Goal: Transaction & Acquisition: Subscribe to service/newsletter

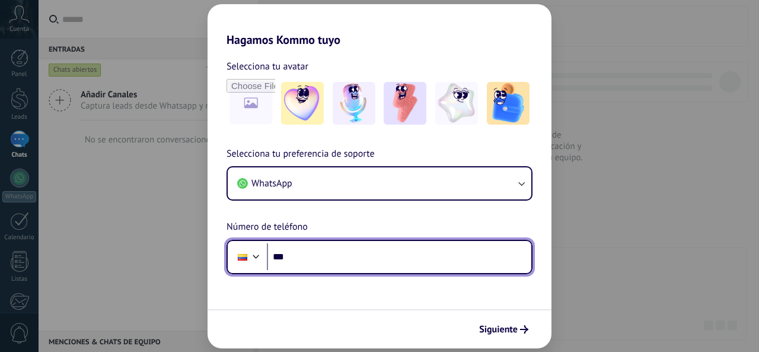
click at [337, 258] on input "***" at bounding box center [399, 256] width 265 height 27
type input "**********"
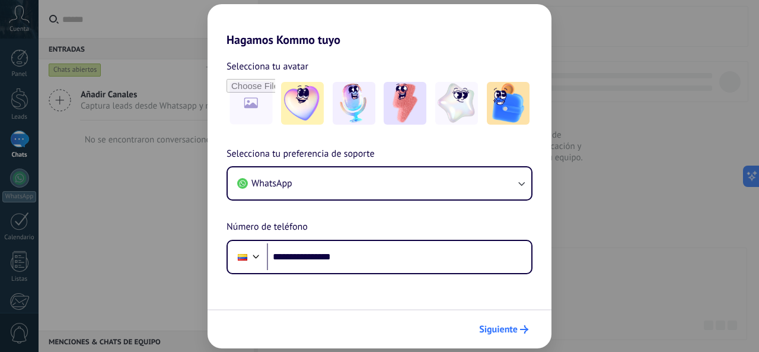
click at [494, 329] on span "Siguiente" at bounding box center [498, 329] width 39 height 8
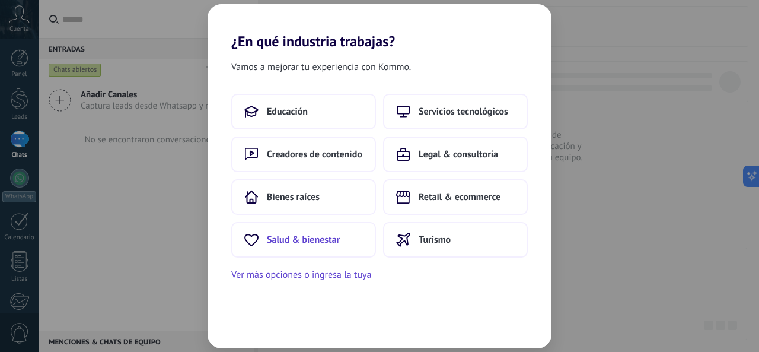
click at [304, 250] on button "Salud & bienestar" at bounding box center [303, 240] width 145 height 36
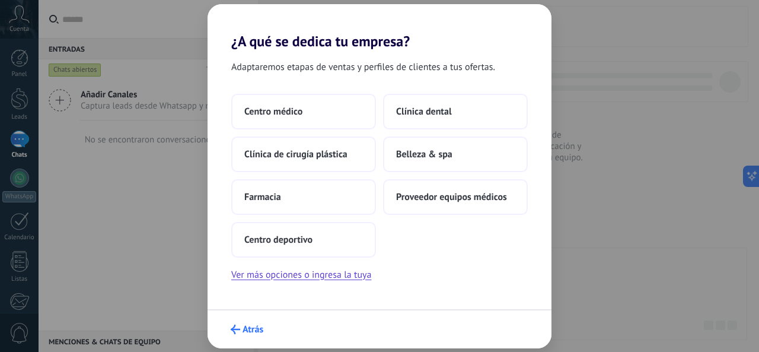
click at [253, 332] on span "Atrás" at bounding box center [253, 329] width 21 height 8
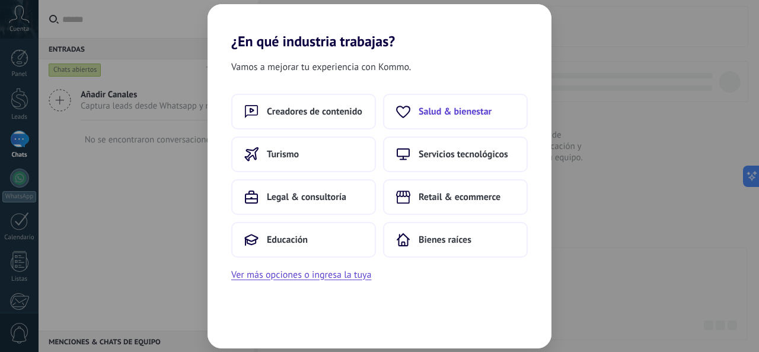
click at [429, 109] on span "Salud & bienestar" at bounding box center [455, 112] width 73 height 12
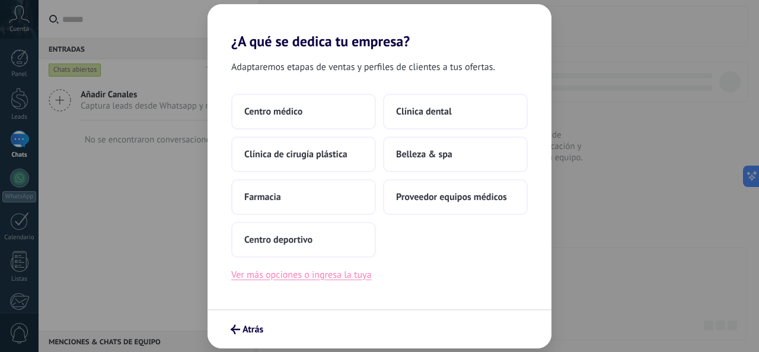
click at [286, 279] on button "Ver más opciones o ingresa la tuya" at bounding box center [301, 274] width 140 height 15
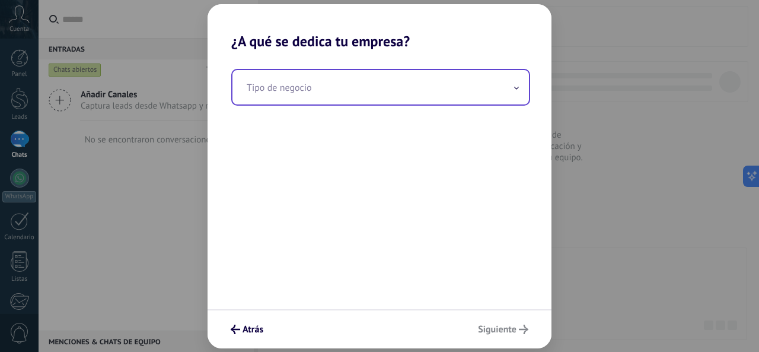
click at [358, 97] on input "text" at bounding box center [381, 87] width 297 height 34
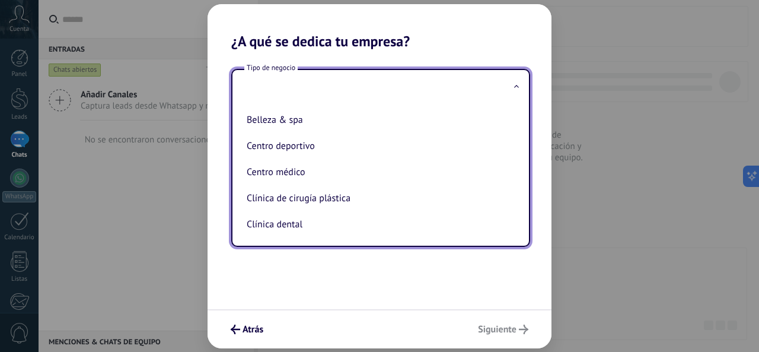
click at [282, 171] on li "Centro médico" at bounding box center [378, 172] width 273 height 26
type input "**********"
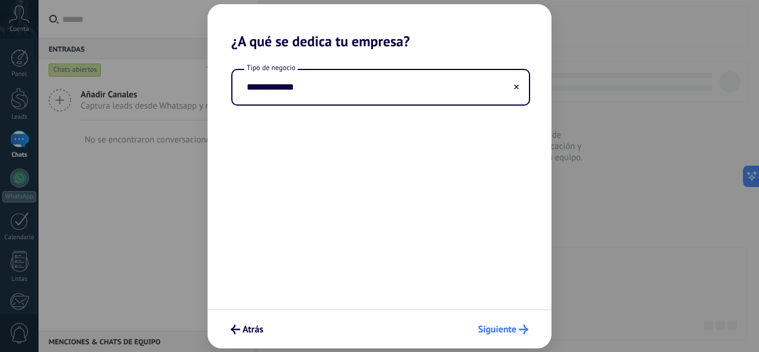
click at [504, 325] on span "Siguiente" at bounding box center [497, 329] width 39 height 8
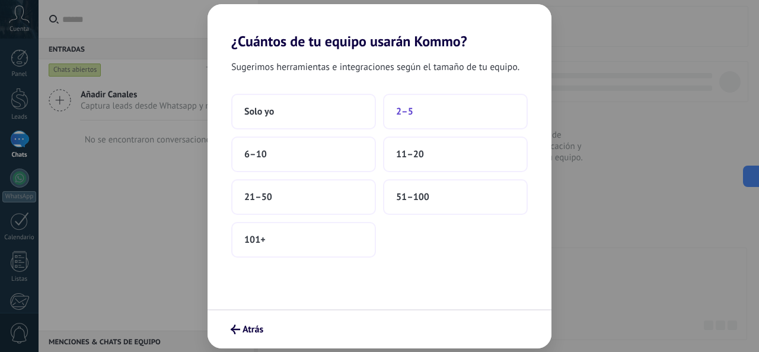
click at [440, 115] on button "2–5" at bounding box center [455, 112] width 145 height 36
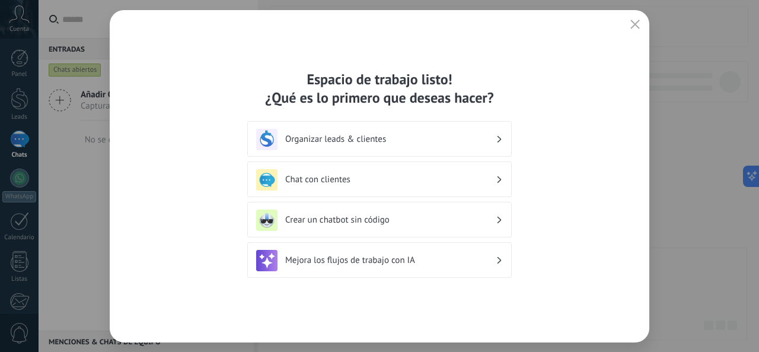
click at [360, 133] on h3 "Organizar leads & clientes" at bounding box center [390, 138] width 211 height 11
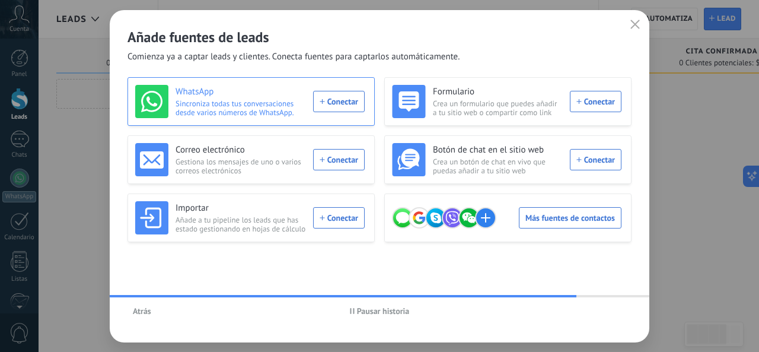
click at [333, 101] on div "WhatsApp Sincroniza todas tus conversaciones desde varios números de WhatsApp. …" at bounding box center [250, 101] width 230 height 33
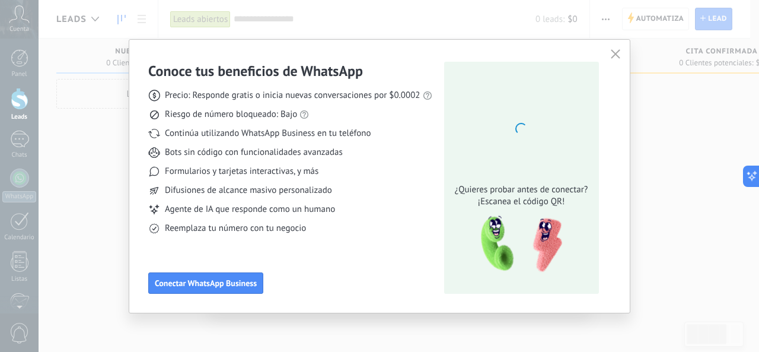
click at [607, 28] on div "Conoce tus beneficios de WhatsApp Precio: Responde gratis o inicia nuevas conve…" at bounding box center [379, 176] width 759 height 352
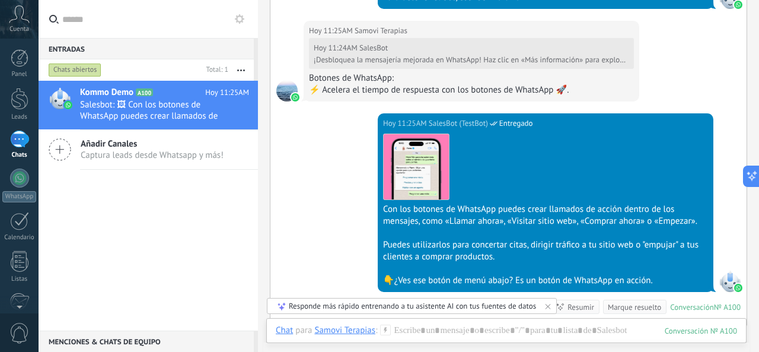
click at [24, 28] on span "Cuenta" at bounding box center [19, 30] width 20 height 8
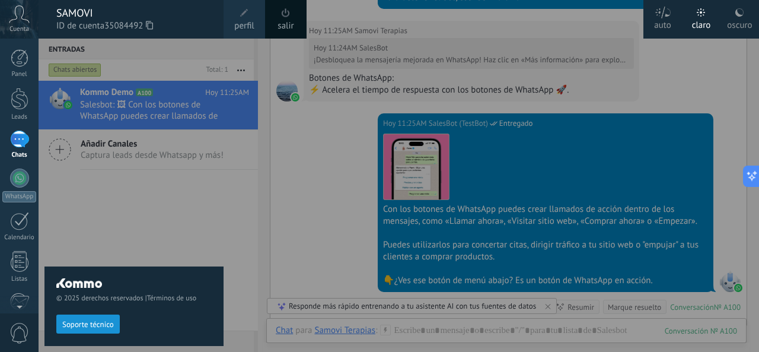
click at [295, 157] on div at bounding box center [418, 176] width 759 height 352
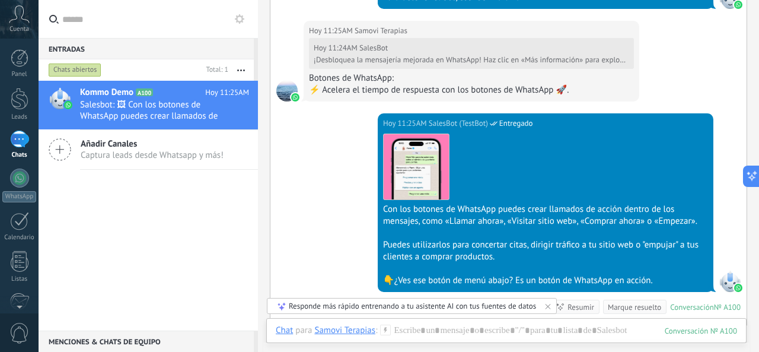
scroll to position [1380, 0]
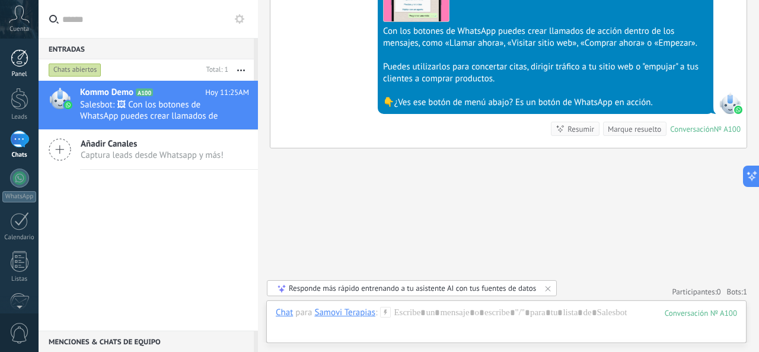
click at [26, 66] on div at bounding box center [20, 58] width 18 height 18
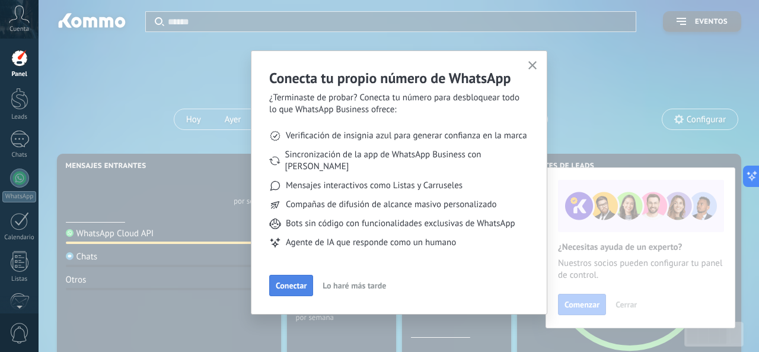
click at [281, 281] on span "Conectar" at bounding box center [291, 285] width 31 height 8
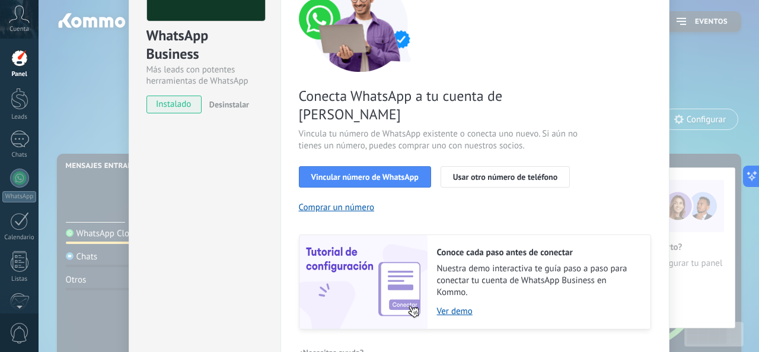
scroll to position [174, 0]
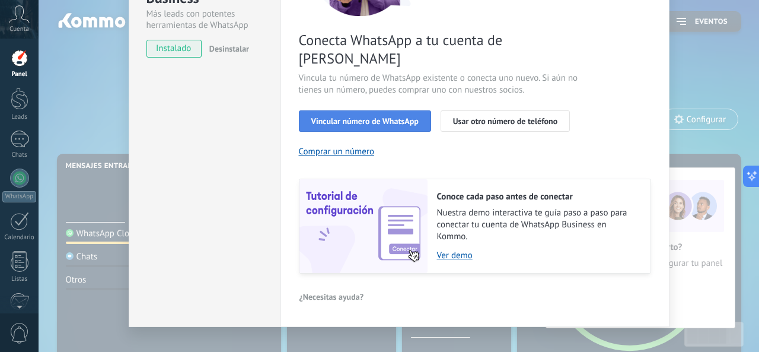
click at [370, 117] on span "Vincular número de WhatsApp" at bounding box center [364, 121] width 107 height 8
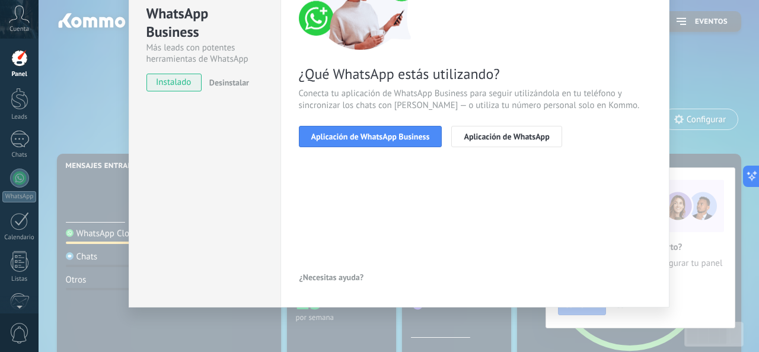
scroll to position [140, 0]
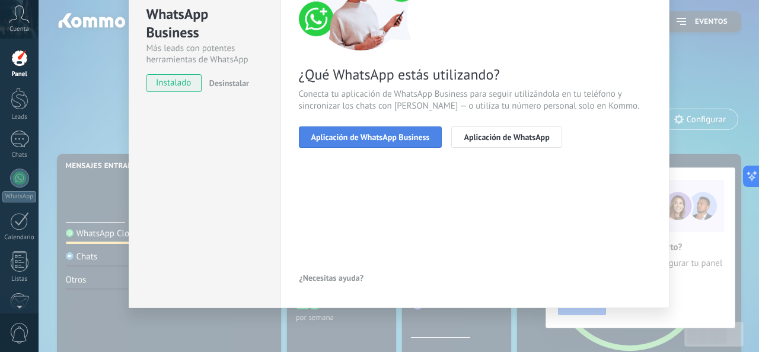
click at [327, 134] on span "Aplicación de WhatsApp Business" at bounding box center [370, 137] width 119 height 8
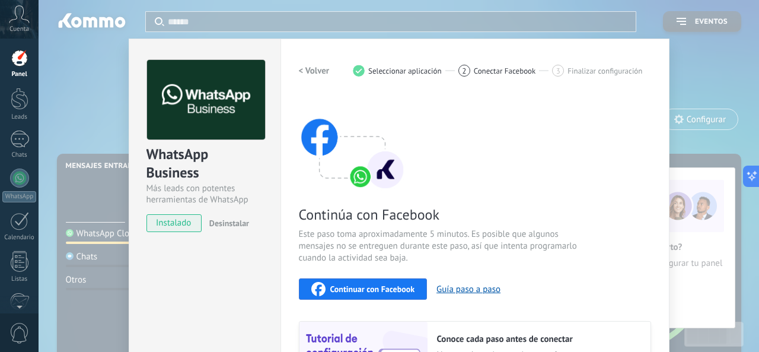
scroll to position [160, 0]
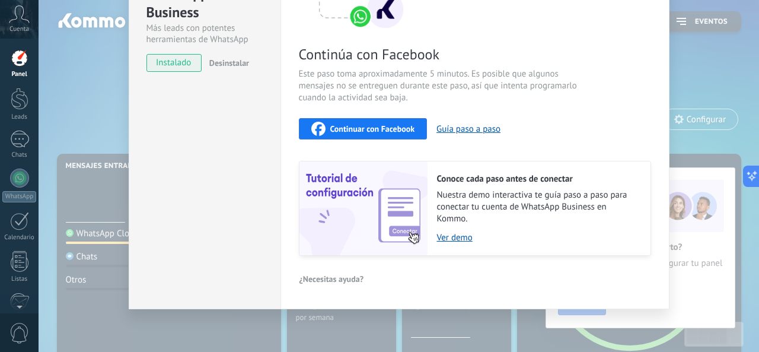
click at [351, 129] on span "Continuar con Facebook" at bounding box center [372, 129] width 85 height 8
drag, startPoint x: 451, startPoint y: 236, endPoint x: 87, endPoint y: 151, distance: 373.9
click at [87, 151] on div "WhatsApp Business Más leads con potentes herramientas de WhatsApp instalado Des…" at bounding box center [399, 176] width 721 height 352
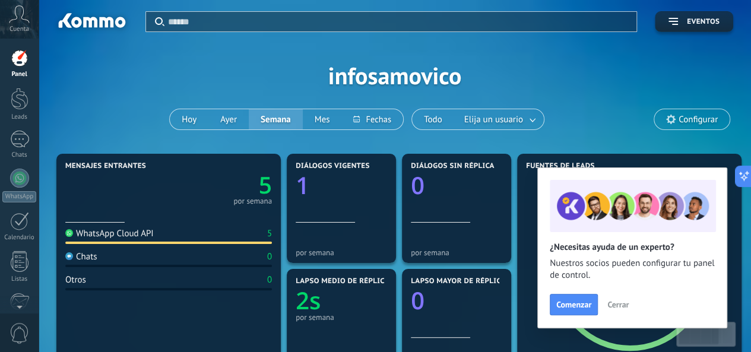
scroll to position [59, 0]
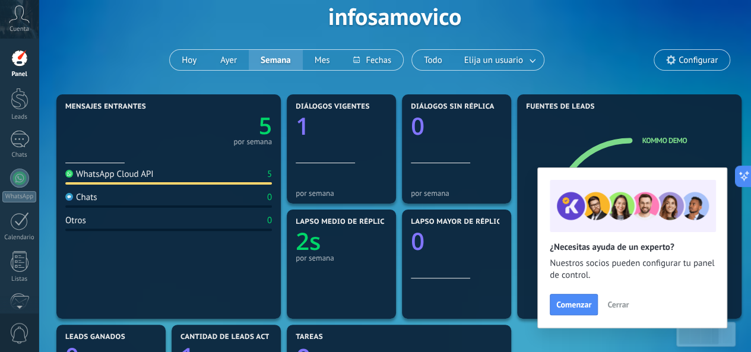
click at [613, 306] on span "Cerrar" at bounding box center [617, 304] width 21 height 8
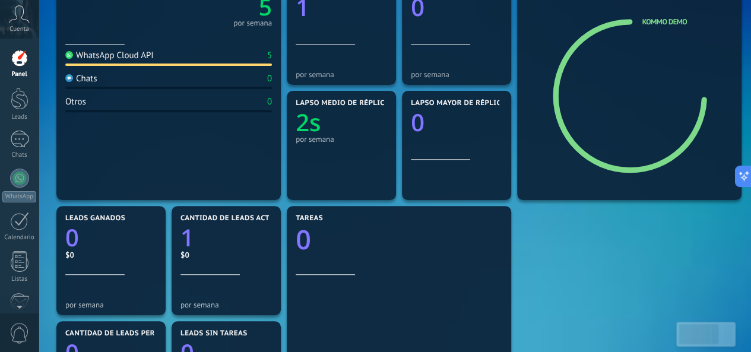
scroll to position [297, 0]
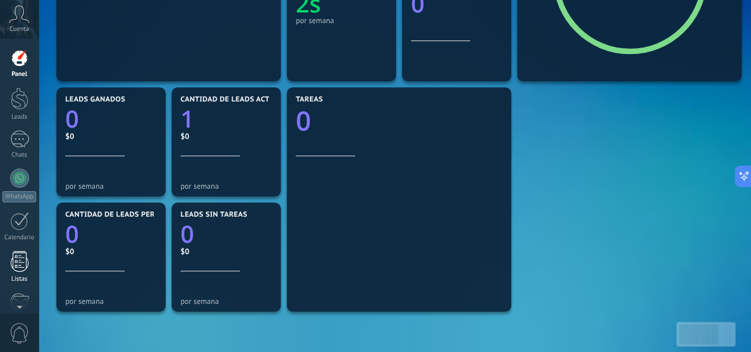
click at [5, 264] on link "Listas" at bounding box center [19, 267] width 39 height 32
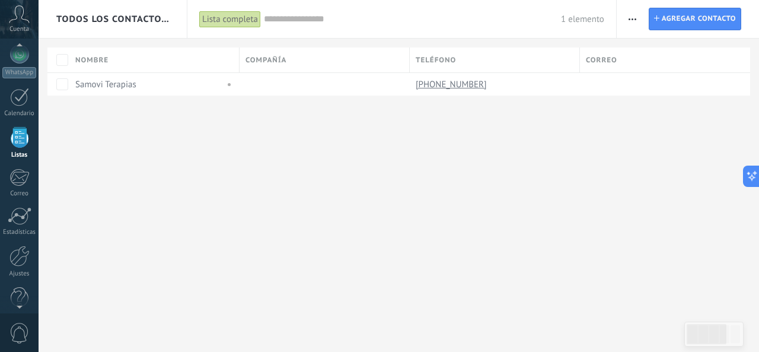
scroll to position [141, 0]
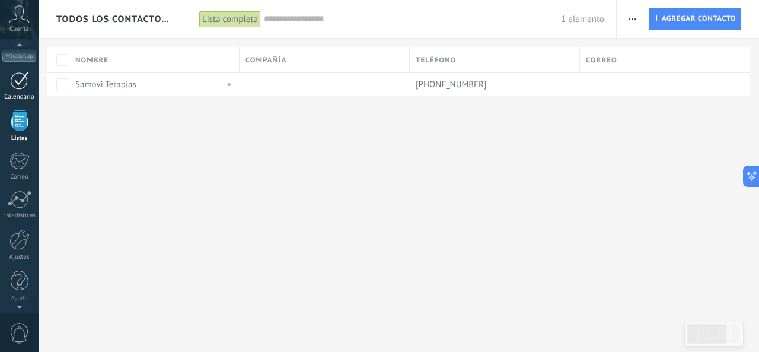
click at [9, 87] on link "Calendario" at bounding box center [19, 86] width 39 height 30
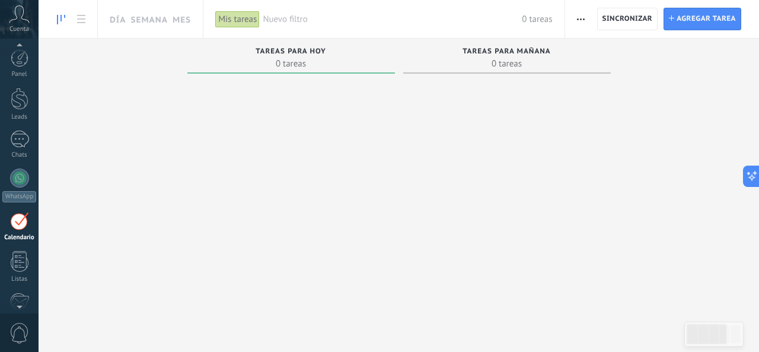
scroll to position [34, 0]
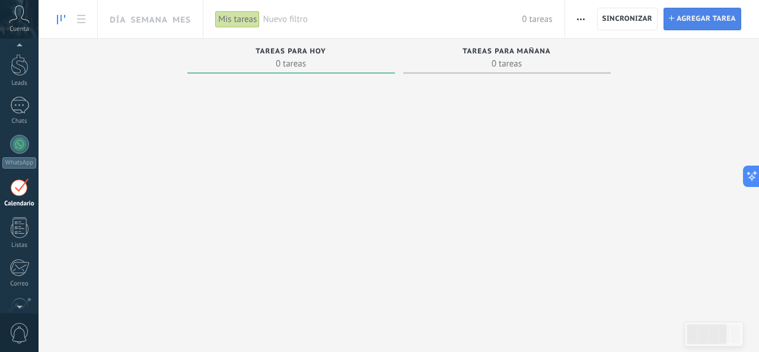
click at [711, 14] on span "Agregar tarea" at bounding box center [706, 18] width 59 height 21
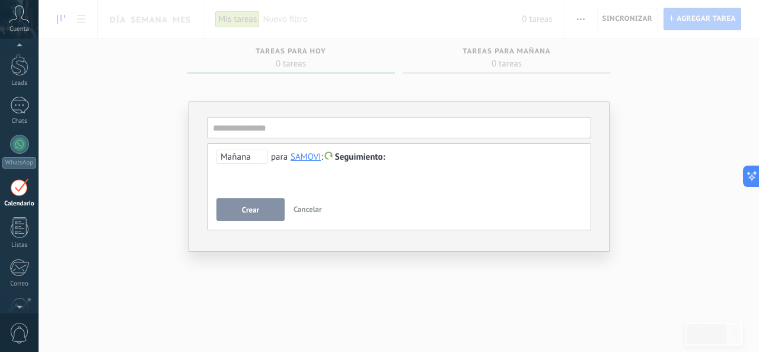
click at [301, 207] on span "Cancelar" at bounding box center [308, 209] width 28 height 10
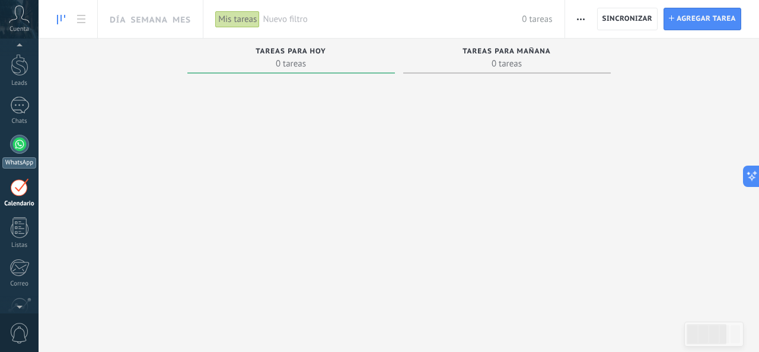
click at [15, 145] on div at bounding box center [19, 144] width 19 height 19
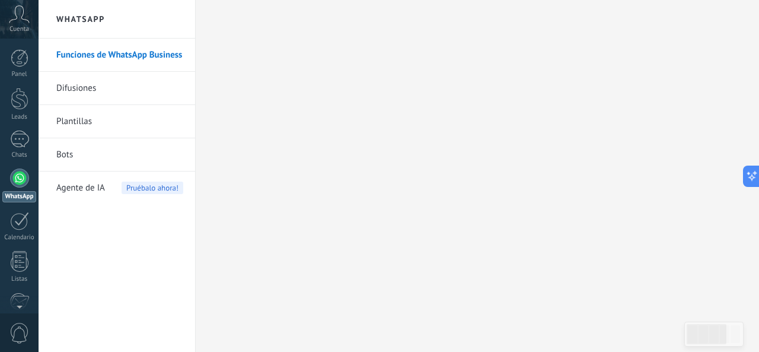
click at [23, 179] on div at bounding box center [19, 177] width 19 height 19
click at [20, 135] on div at bounding box center [19, 139] width 19 height 17
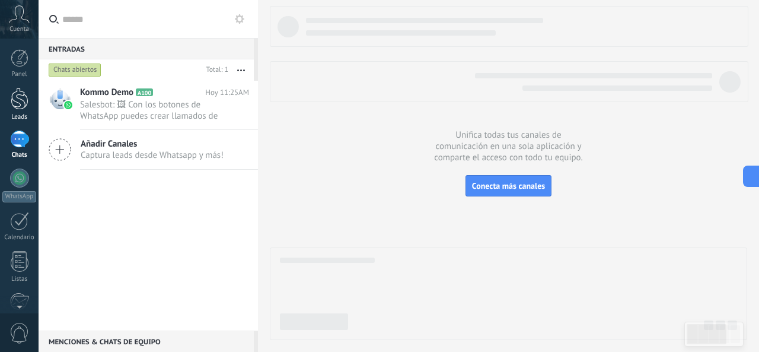
click at [20, 100] on div at bounding box center [20, 99] width 18 height 22
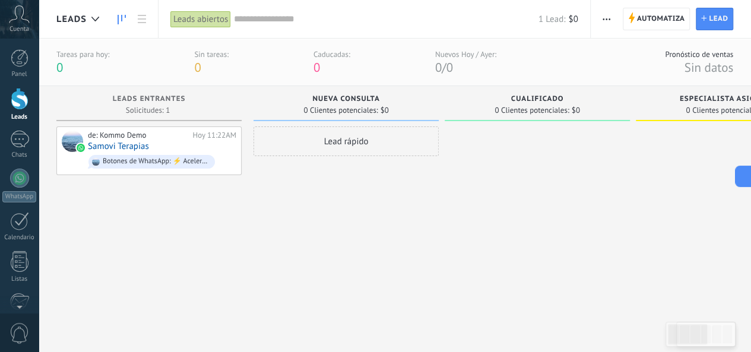
click at [554, 101] on span "Cualificado" at bounding box center [537, 99] width 53 height 8
click at [541, 125] on div "Cualificado 0 Clientes potenciales: $0" at bounding box center [536, 106] width 185 height 40
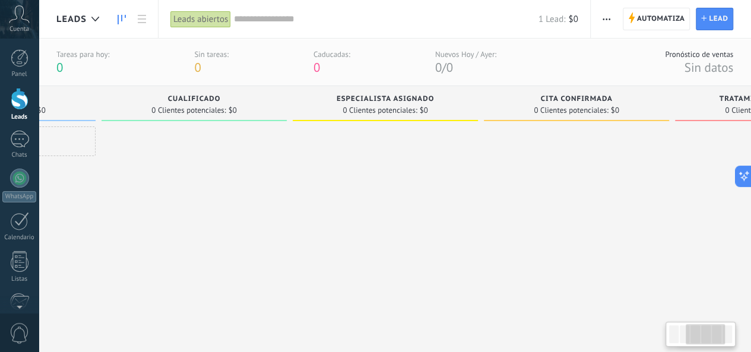
scroll to position [0, 406]
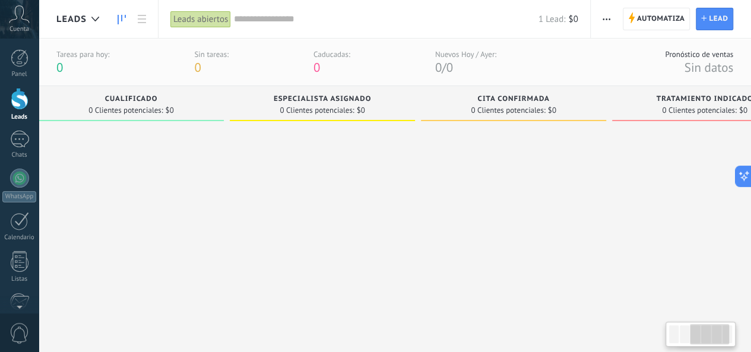
drag, startPoint x: 519, startPoint y: 109, endPoint x: 388, endPoint y: 91, distance: 131.8
click at [202, 80] on div "Tareas para [DATE]: 0 Sin tareas: 0 Caducadas: 0 Nuevos [DATE] / [DATE]: 0 / 0 …" at bounding box center [395, 205] width 712 height 411
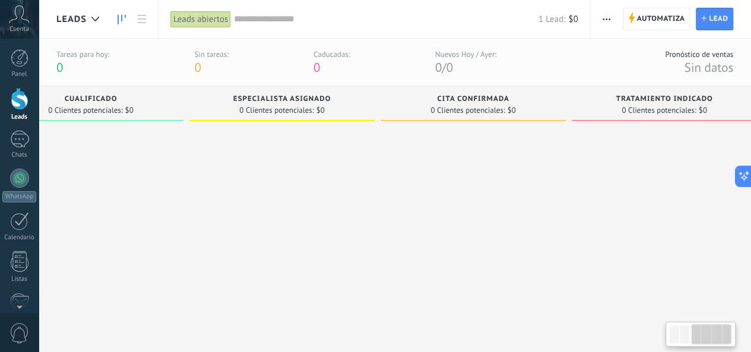
scroll to position [0, 470]
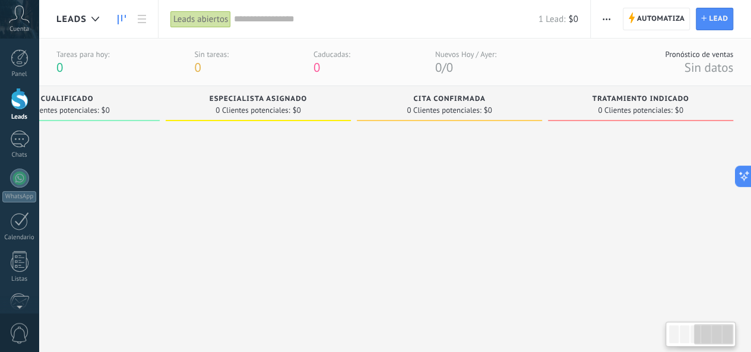
drag, startPoint x: 620, startPoint y: 107, endPoint x: 449, endPoint y: 113, distance: 171.6
click at [451, 115] on div "Leads Entrantes Solicitudes: 1 0 0 0 1 0 0 0 1 de: Kommo Demo [DATE] 11:22AM Sa…" at bounding box center [168, 204] width 1164 height 237
drag, startPoint x: 455, startPoint y: 101, endPoint x: 497, endPoint y: 101, distance: 41.5
click at [497, 101] on div "Cita confirmada" at bounding box center [448, 100] width 173 height 10
click at [434, 126] on div at bounding box center [449, 224] width 185 height 197
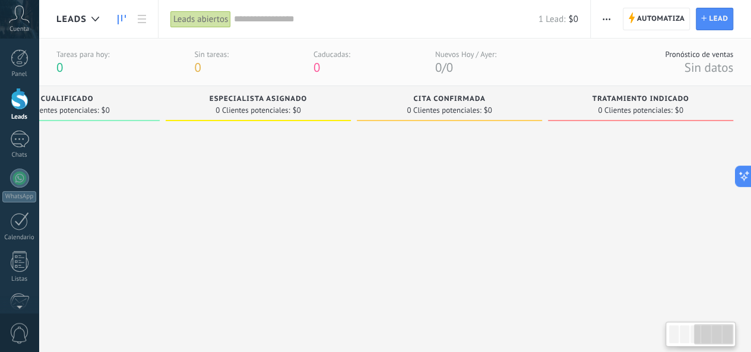
drag, startPoint x: 424, startPoint y: 116, endPoint x: 268, endPoint y: 112, distance: 155.5
click at [268, 115] on div "Leads Entrantes Solicitudes: 1 0 0 0 1 0 0 0 1 de: Kommo Demo [DATE] 11:22AM Sa…" at bounding box center [168, 204] width 1164 height 237
click at [481, 138] on div at bounding box center [449, 224] width 185 height 197
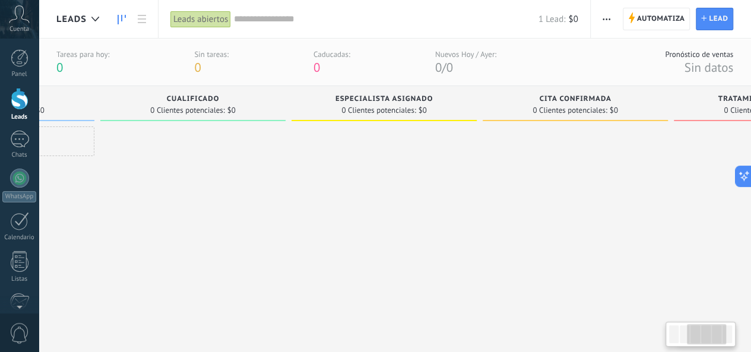
drag, startPoint x: 435, startPoint y: 117, endPoint x: 564, endPoint y: 117, distance: 128.7
click at [565, 117] on div "Cita confirmada 0 Clientes potenciales: $0" at bounding box center [574, 103] width 185 height 35
click at [362, 107] on span "0 Clientes potenciales:" at bounding box center [379, 110] width 74 height 7
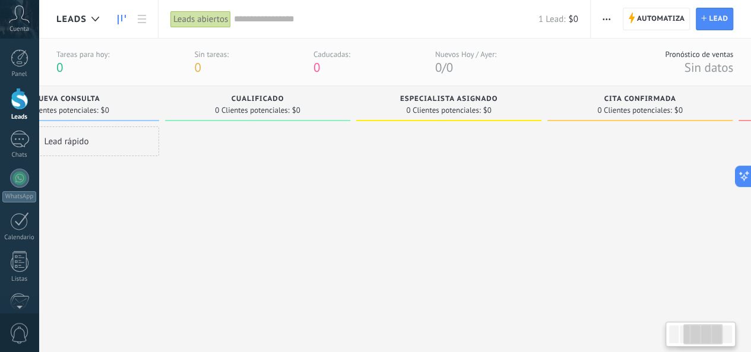
scroll to position [0, 278]
drag, startPoint x: 371, startPoint y: 117, endPoint x: 438, endPoint y: 125, distance: 67.5
click at [438, 125] on div "Especialista asignado 0 Clientes potenciales: $0" at bounding box center [449, 106] width 185 height 40
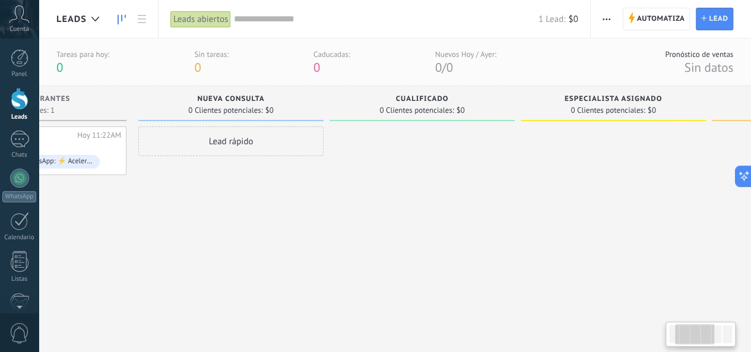
scroll to position [0, 112]
drag, startPoint x: 265, startPoint y: 116, endPoint x: 435, endPoint y: 125, distance: 171.1
click at [435, 125] on div "Cualificado 0 Clientes potenciales: $0" at bounding box center [425, 106] width 185 height 40
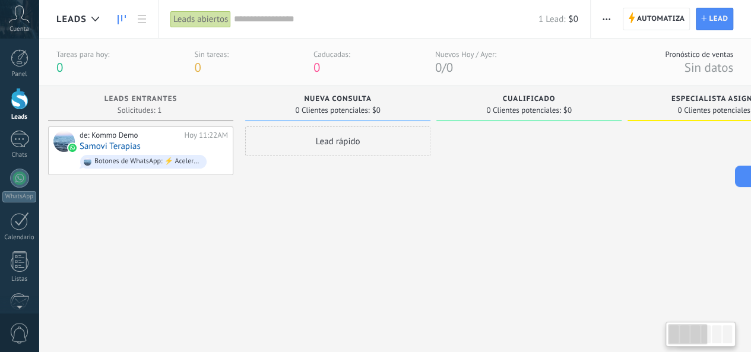
scroll to position [0, 0]
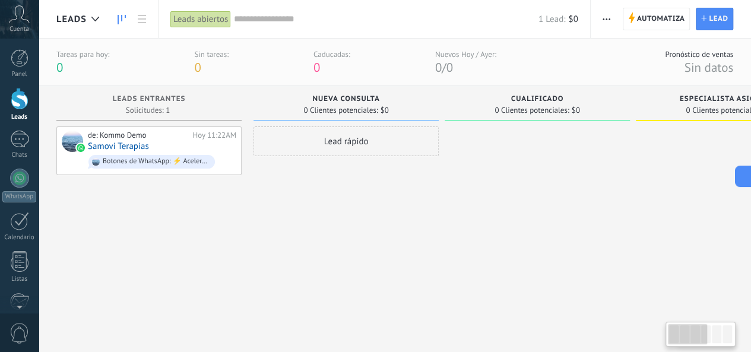
drag, startPoint x: 217, startPoint y: 117, endPoint x: 406, endPoint y: 121, distance: 188.7
click at [406, 121] on div "Nueva consulta 0 Clientes potenciales: $0" at bounding box center [345, 104] width 185 height 36
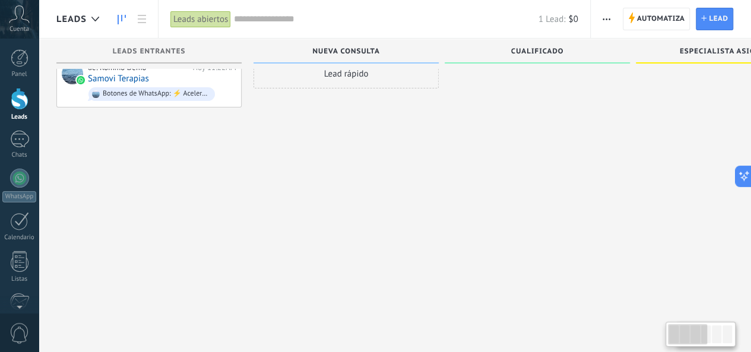
scroll to position [11, 0]
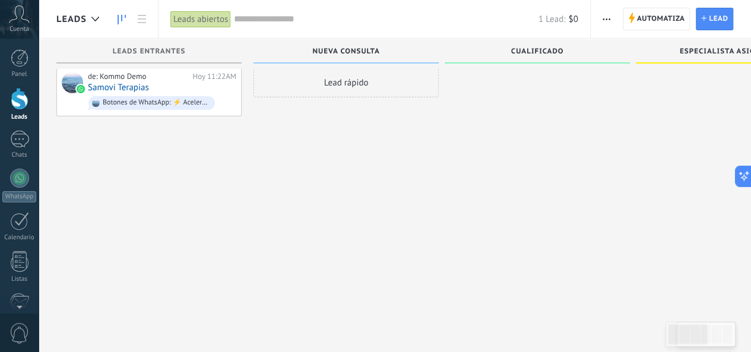
click at [346, 74] on div "Lead rápido" at bounding box center [345, 83] width 185 height 30
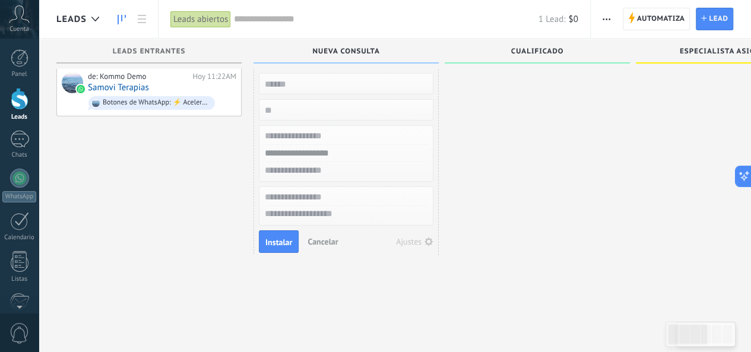
click at [352, 87] on div "Lead rápido Instalar Cancelar Ajustes" at bounding box center [345, 166] width 185 height 197
click at [172, 222] on div "de: Kommo Demo [DATE] 11:22AM Samovi Terapias Botones de WhatsApp: ⚡ Acelera el…" at bounding box center [148, 166] width 185 height 197
click at [310, 236] on span "Cancelar" at bounding box center [322, 241] width 30 height 11
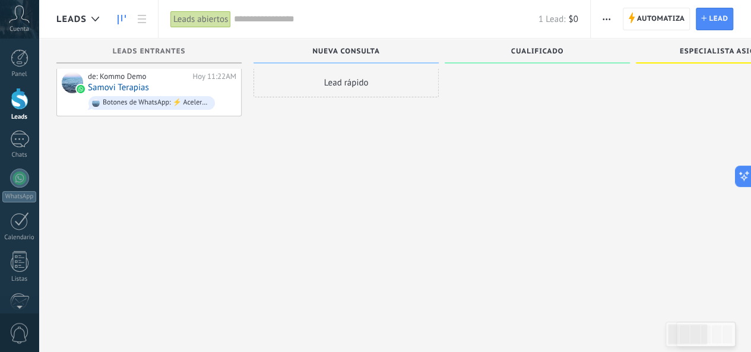
drag, startPoint x: 344, startPoint y: 60, endPoint x: 244, endPoint y: 59, distance: 99.7
click at [244, 59] on div "Leads Entrantes Nueva consulta Cualificado Especialista asignado Cita confirmad…" at bounding box center [638, 54] width 1164 height 30
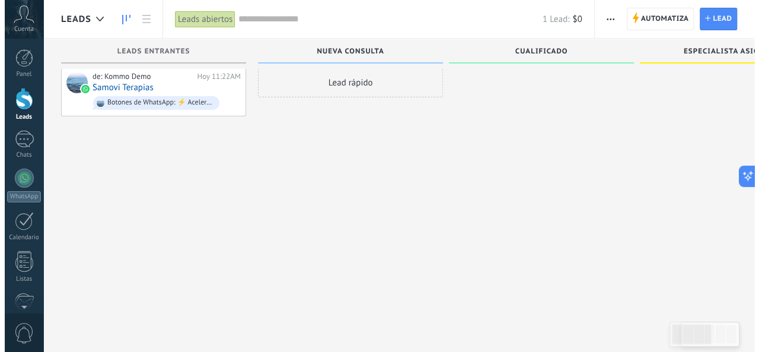
scroll to position [0, 0]
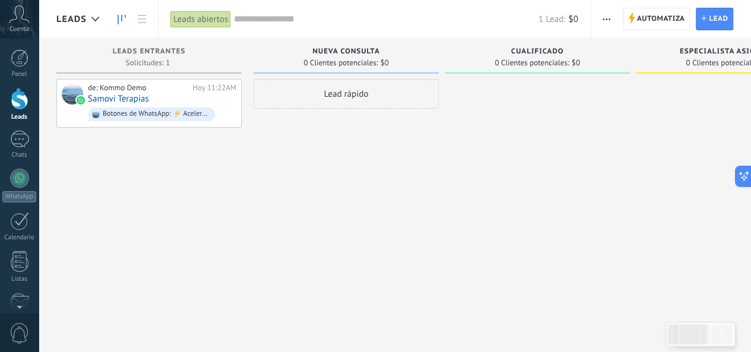
drag, startPoint x: 603, startPoint y: 58, endPoint x: 598, endPoint y: 130, distance: 72.5
click at [598, 130] on div at bounding box center [536, 177] width 185 height 197
drag, startPoint x: 325, startPoint y: 52, endPoint x: 220, endPoint y: 50, distance: 105.0
click at [220, 50] on div "Leads Entrantes Solicitudes: 1 0 0 0 1 0 0 0 1 de: Kommo Demo [DATE] 11:22AM Sa…" at bounding box center [638, 157] width 1164 height 237
click at [326, 168] on div "Lead rápido" at bounding box center [345, 177] width 185 height 197
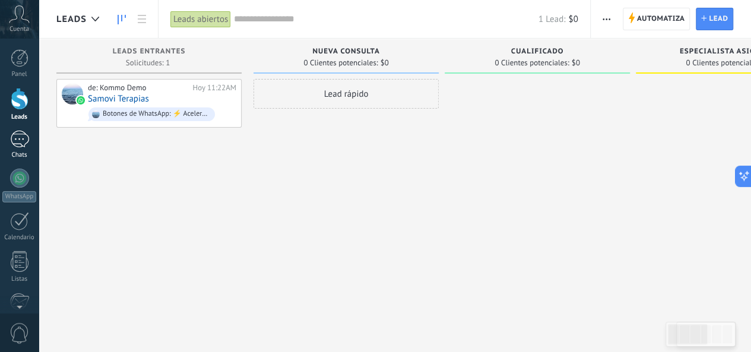
click at [23, 141] on div at bounding box center [19, 139] width 19 height 17
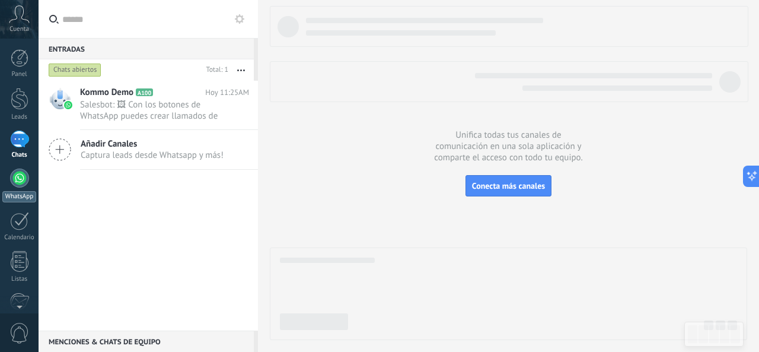
click at [16, 183] on div at bounding box center [19, 177] width 19 height 19
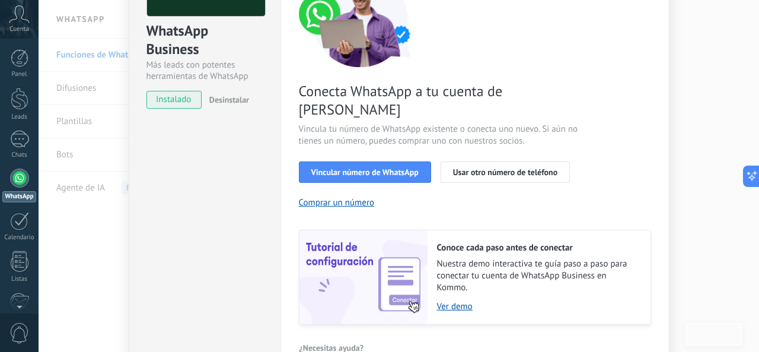
scroll to position [174, 0]
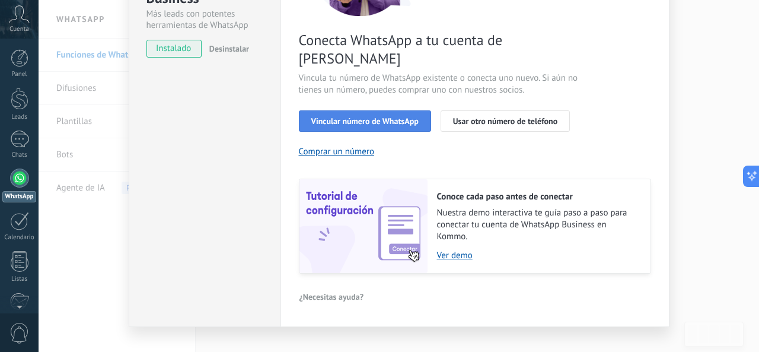
click at [366, 117] on span "Vincular número de WhatsApp" at bounding box center [364, 121] width 107 height 8
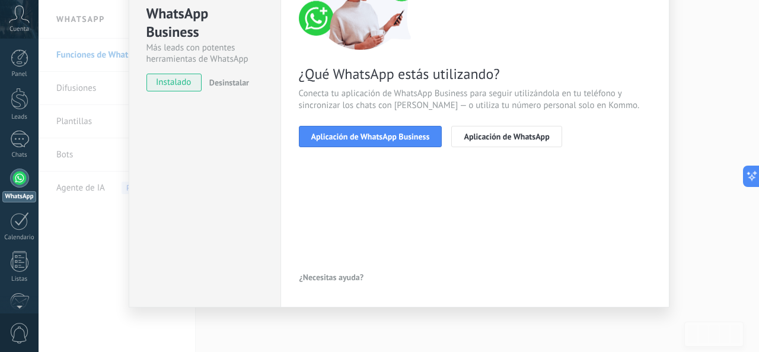
scroll to position [140, 0]
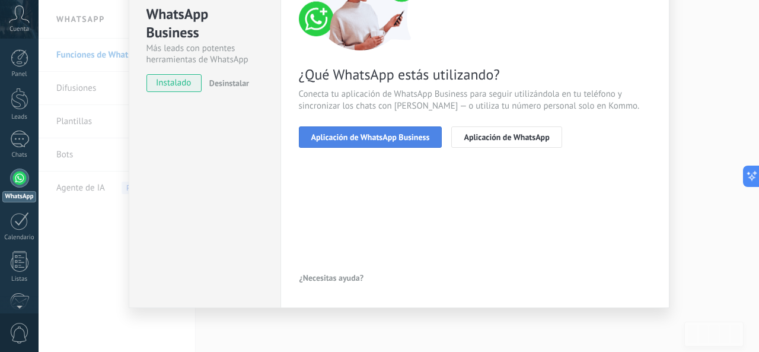
click at [339, 137] on span "Aplicación de WhatsApp Business" at bounding box center [370, 137] width 119 height 8
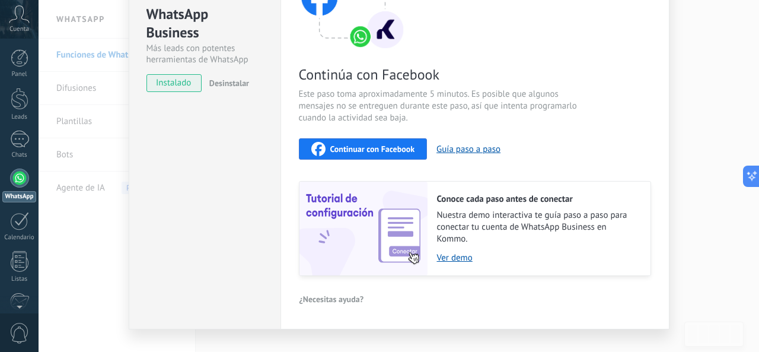
click at [354, 149] on span "Continuar con Facebook" at bounding box center [372, 149] width 85 height 8
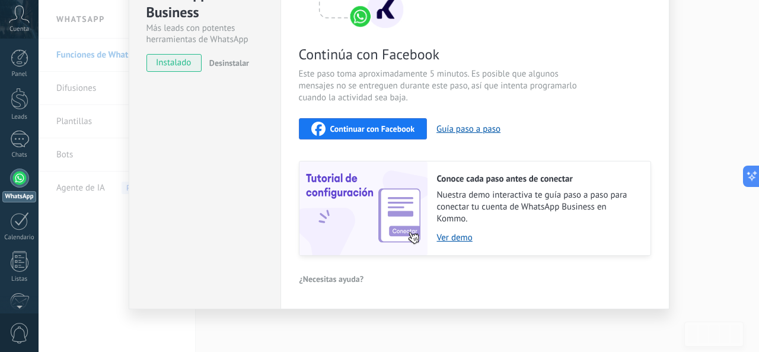
scroll to position [0, 0]
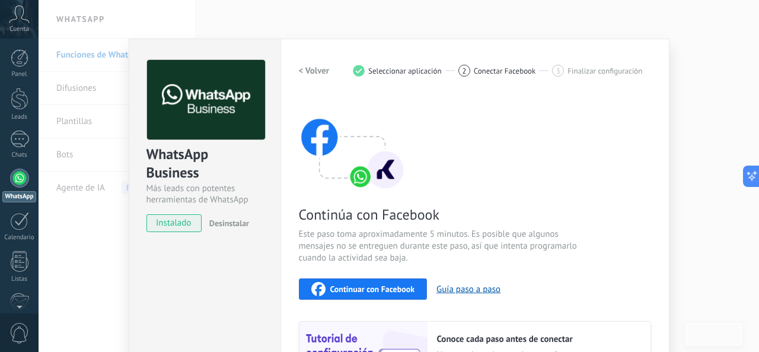
click at [182, 228] on span "instalado" at bounding box center [174, 223] width 54 height 18
click at [177, 221] on span "instalado" at bounding box center [174, 223] width 54 height 18
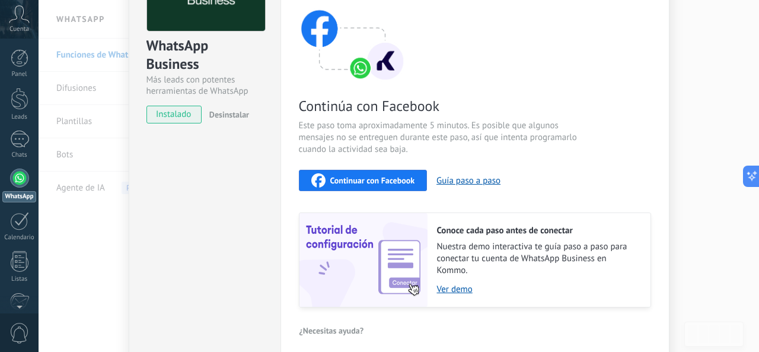
scroll to position [160, 0]
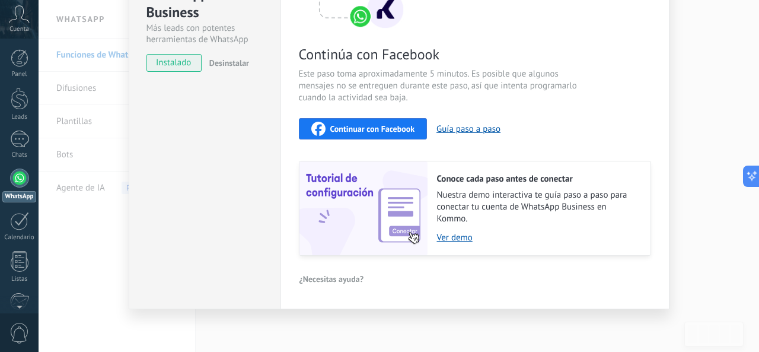
click at [290, 155] on div "Configuraciones Autorizaciones This tab logs the users who have granted integra…" at bounding box center [475, 93] width 389 height 431
click at [329, 278] on span "¿Necesitas ayuda?" at bounding box center [332, 279] width 65 height 8
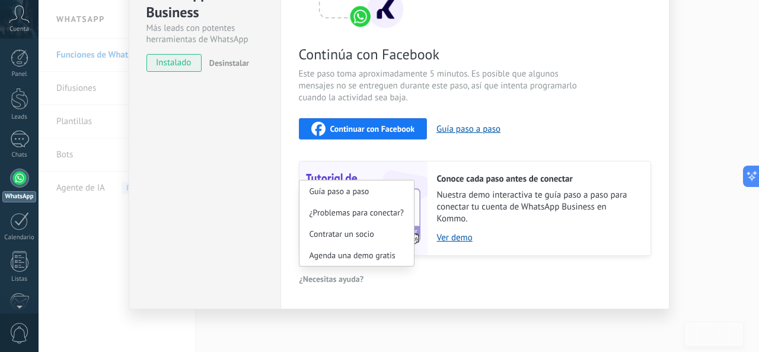
click at [516, 293] on div "Configuraciones Autorizaciones This tab logs the users who have granted integra…" at bounding box center [475, 93] width 389 height 431
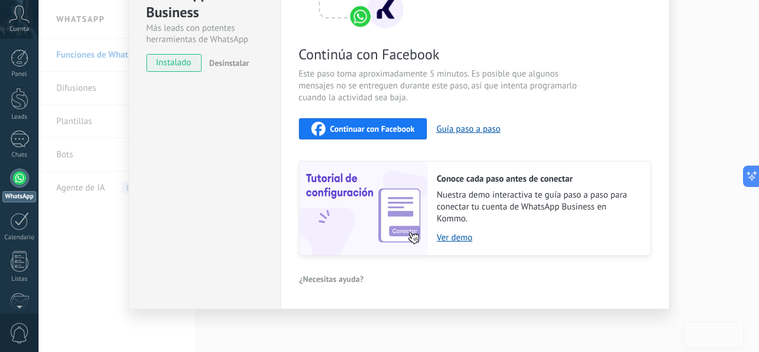
click at [721, 144] on div "WhatsApp Business Más leads con potentes herramientas de WhatsApp instalado Des…" at bounding box center [399, 176] width 721 height 352
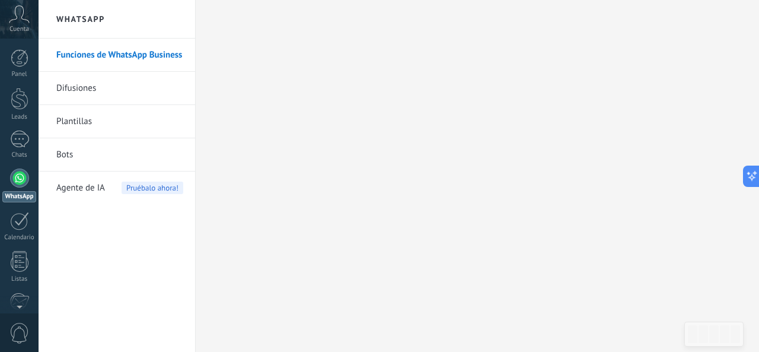
scroll to position [0, 0]
click at [746, 180] on icon at bounding box center [748, 176] width 12 height 12
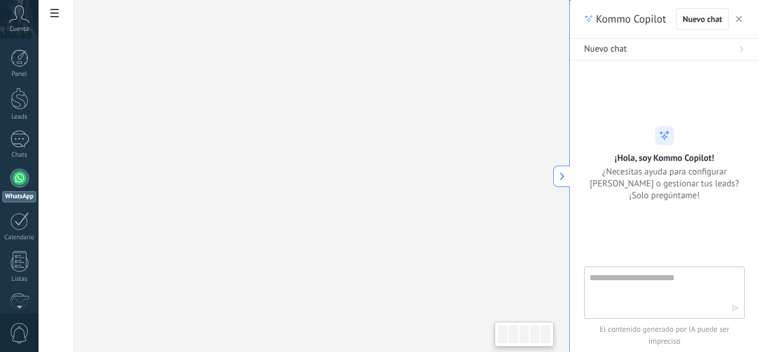
type textarea "**********"
click at [634, 276] on textarea at bounding box center [656, 292] width 133 height 43
type textarea "**********"
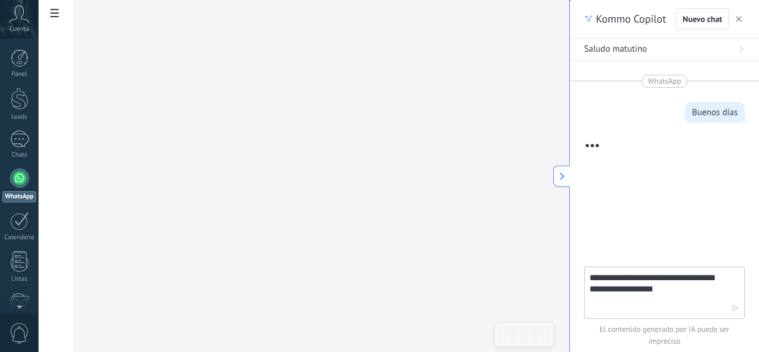
scroll to position [8, 0]
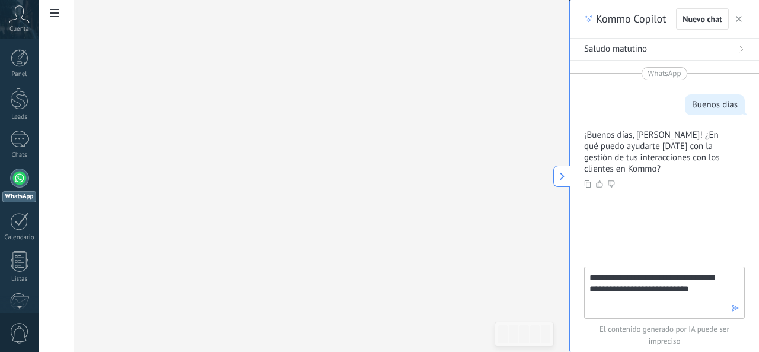
type textarea "**********"
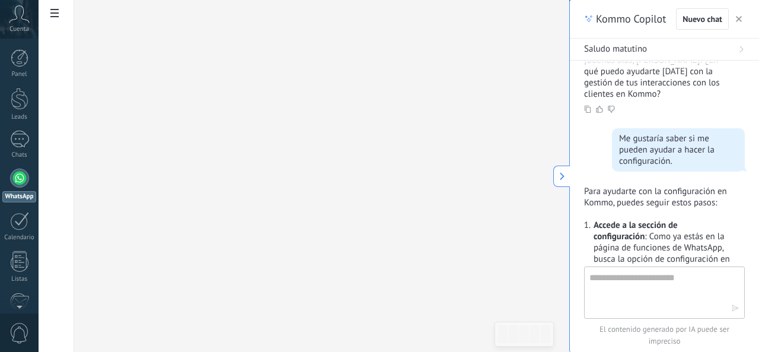
scroll to position [561, 0]
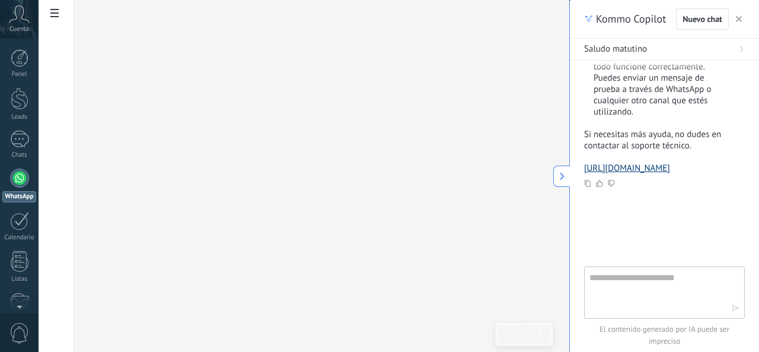
click at [618, 163] on link "[URL][DOMAIN_NAME]" at bounding box center [627, 168] width 86 height 11
click at [622, 288] on textarea at bounding box center [656, 292] width 133 height 43
type textarea "**********"
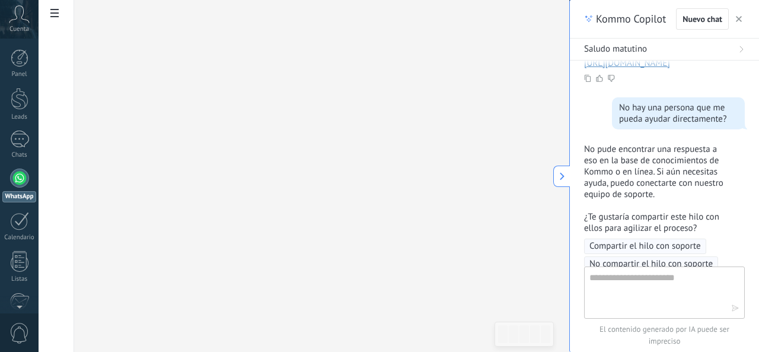
scroll to position [767, 0]
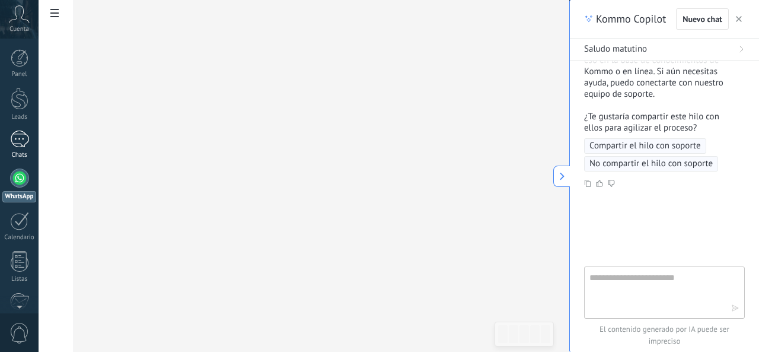
click at [20, 148] on link "Chats" at bounding box center [19, 145] width 39 height 28
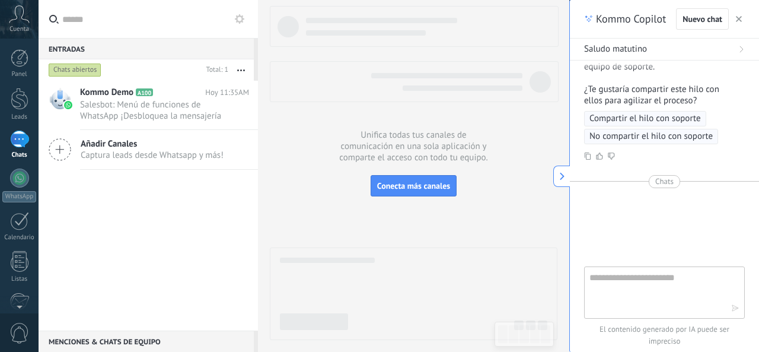
scroll to position [794, 0]
